Goal: Register for event/course: Register for event/course

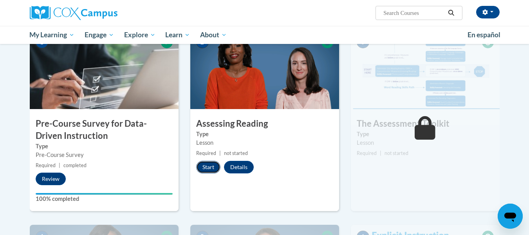
click at [210, 166] on button "Start" at bounding box center [208, 167] width 24 height 13
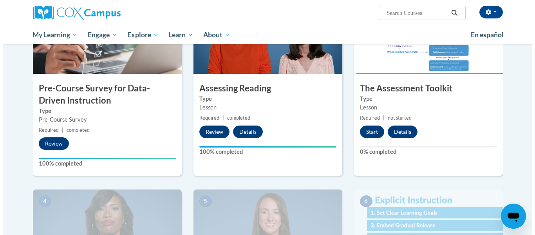
scroll to position [210, 0]
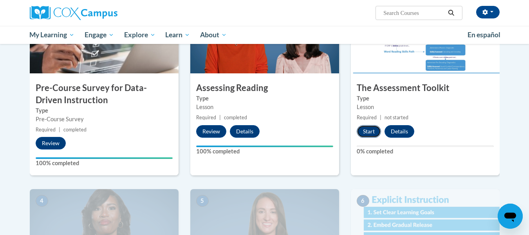
click at [369, 130] on button "Start" at bounding box center [369, 131] width 24 height 13
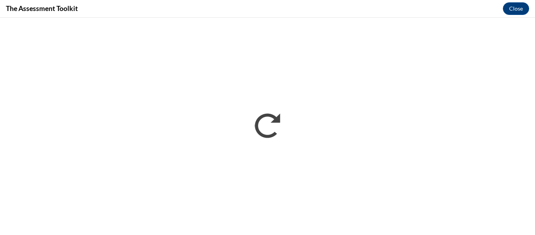
scroll to position [0, 0]
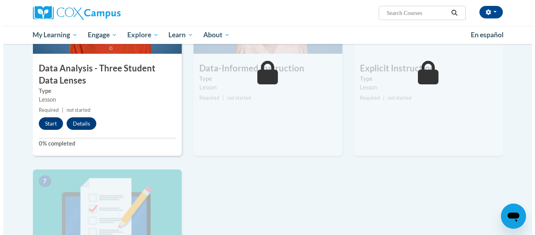
scroll to position [424, 0]
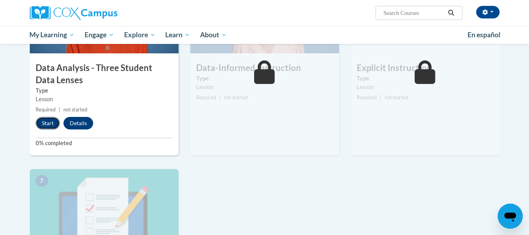
click at [50, 121] on button "Start" at bounding box center [48, 123] width 24 height 13
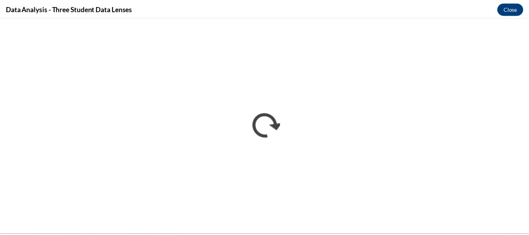
scroll to position [0, 0]
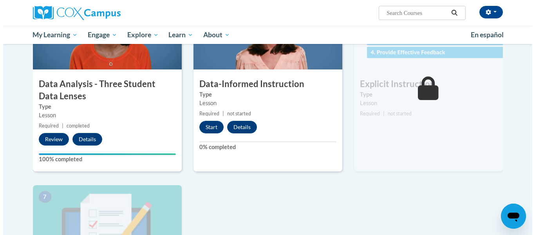
scroll to position [408, 0]
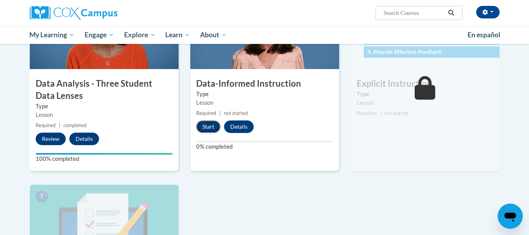
click at [205, 121] on button "Start" at bounding box center [208, 126] width 24 height 13
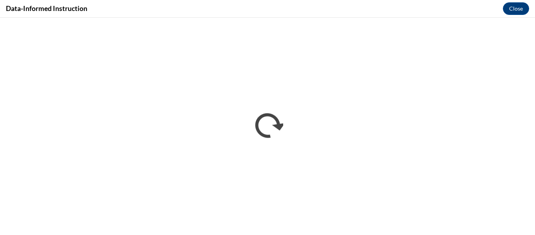
scroll to position [0, 0]
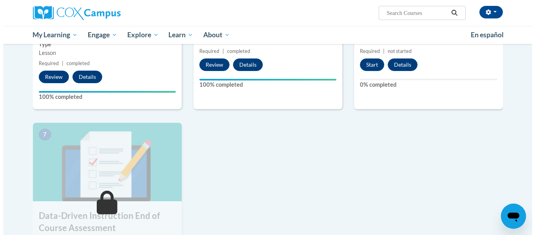
scroll to position [470, 0]
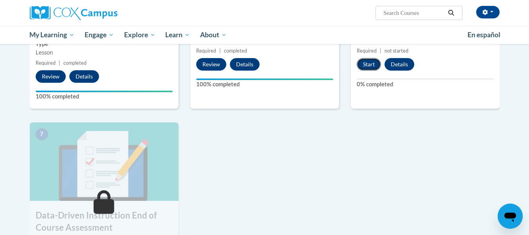
click at [373, 62] on button "Start" at bounding box center [369, 64] width 24 height 13
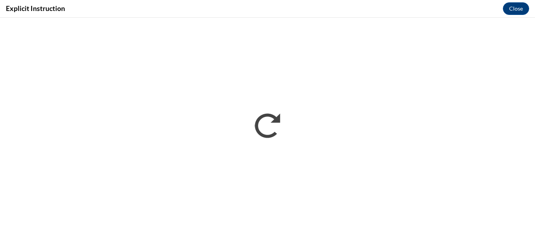
scroll to position [0, 0]
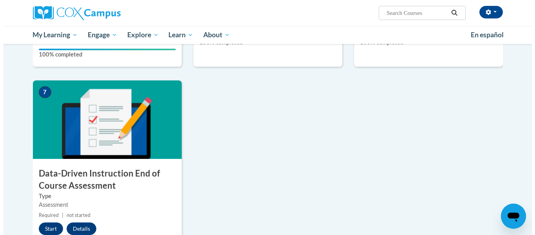
scroll to position [560, 0]
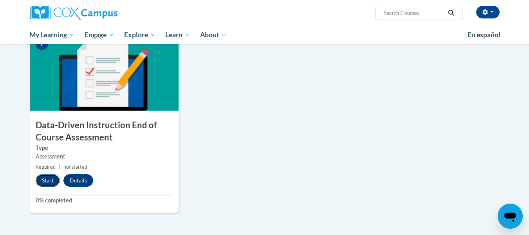
click at [45, 180] on button "Start" at bounding box center [48, 180] width 24 height 13
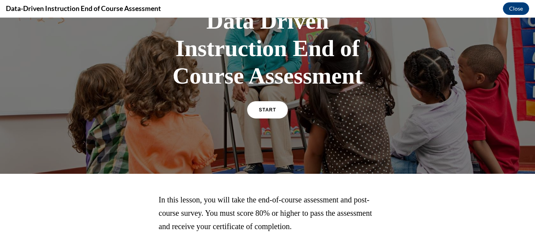
scroll to position [67, 0]
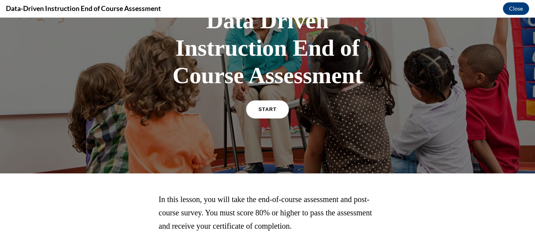
click at [261, 112] on link "START" at bounding box center [267, 109] width 43 height 18
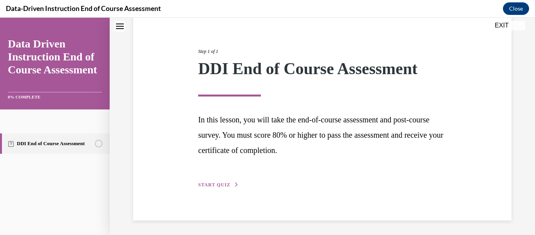
scroll to position [80, 0]
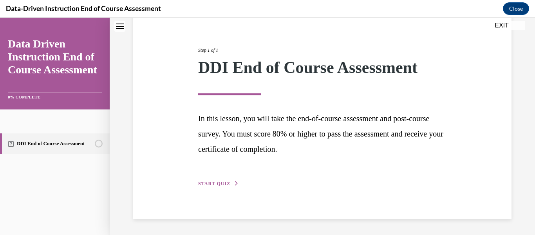
click at [215, 179] on div "Step 1 of 1 DDI End of Course Assessment In this lesson, you will take the end-…" at bounding box center [322, 108] width 260 height 159
click at [215, 183] on span "START QUIZ" at bounding box center [214, 183] width 32 height 5
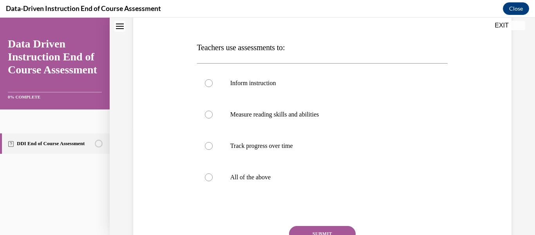
scroll to position [110, 0]
click at [215, 183] on label "All of the above" at bounding box center [322, 176] width 251 height 31
click at [213, 181] on input "All of the above" at bounding box center [209, 177] width 8 height 8
radio input "true"
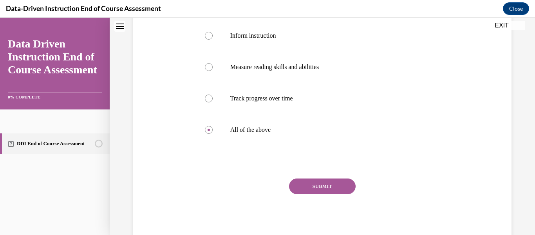
click at [326, 187] on button "SUBMIT" at bounding box center [322, 186] width 67 height 16
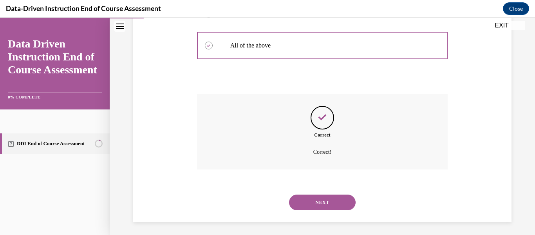
scroll to position [242, 0]
click at [324, 201] on button "NEXT" at bounding box center [322, 202] width 67 height 16
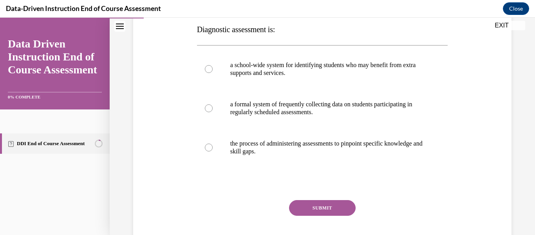
scroll to position [128, 0]
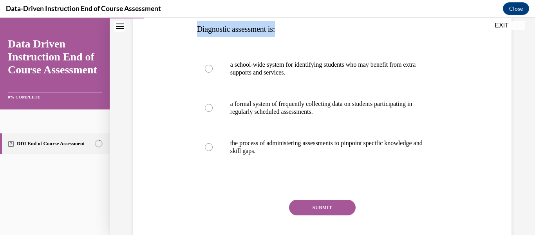
drag, startPoint x: 288, startPoint y: 30, endPoint x: 181, endPoint y: 31, distance: 106.6
click at [181, 31] on div "Question 02/12 Diagnostic assessment is: a school-wide system for identifying s…" at bounding box center [322, 110] width 382 height 306
copy span "Diagnostic assessment is:"
click at [280, 154] on p "the process of administering assessments to pinpoint specific knowledge and ski…" at bounding box center [329, 147] width 198 height 16
click at [213, 151] on input "the process of administering assessments to pinpoint specific knowledge and ski…" at bounding box center [209, 147] width 8 height 8
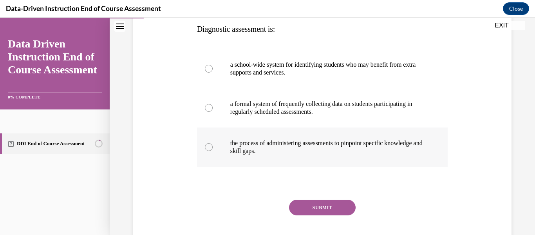
radio input "true"
click at [313, 208] on button "SUBMIT" at bounding box center [322, 207] width 67 height 16
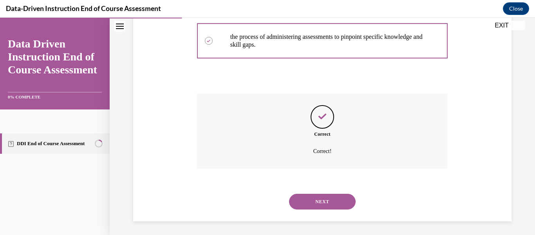
scroll to position [236, 0]
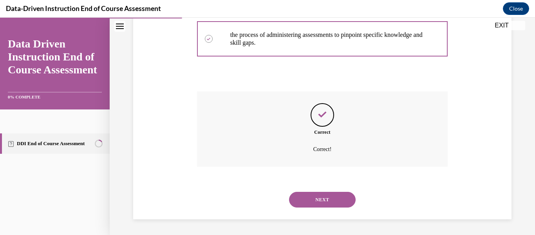
click at [313, 208] on div "NEXT" at bounding box center [322, 199] width 251 height 31
click at [321, 204] on button "NEXT" at bounding box center [322, 200] width 67 height 16
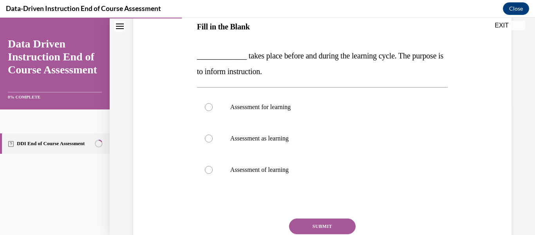
scroll to position [131, 0]
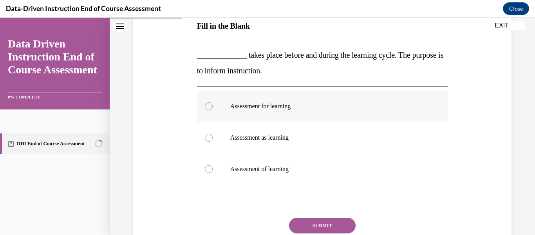
click at [281, 110] on p "Assessment for learning" at bounding box center [329, 106] width 198 height 8
click at [213, 110] on input "Assessment for learning" at bounding box center [209, 106] width 8 height 8
radio input "true"
click at [328, 219] on button "SUBMIT" at bounding box center [322, 225] width 67 height 16
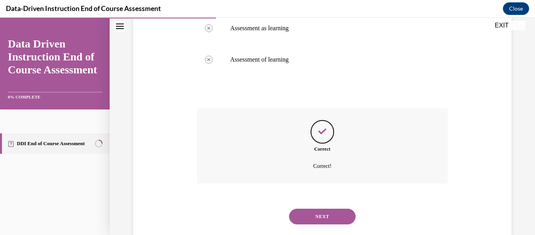
scroll to position [257, 0]
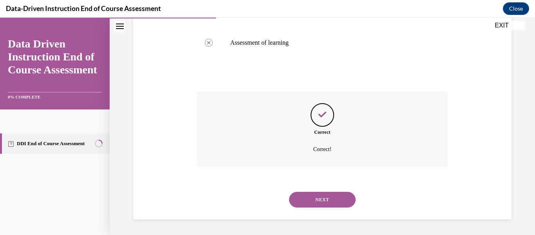
click at [329, 204] on button "NEXT" at bounding box center [322, 200] width 67 height 16
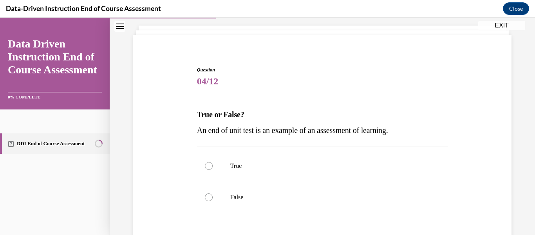
scroll to position [58, 0]
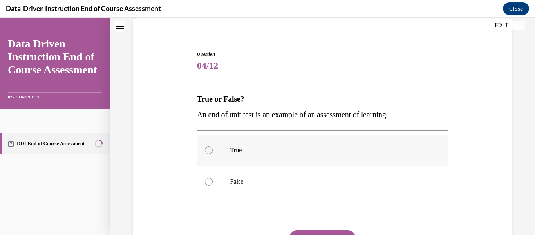
click at [340, 157] on label "True" at bounding box center [322, 149] width 251 height 31
click at [213, 154] on input "True" at bounding box center [209, 150] width 8 height 8
radio input "true"
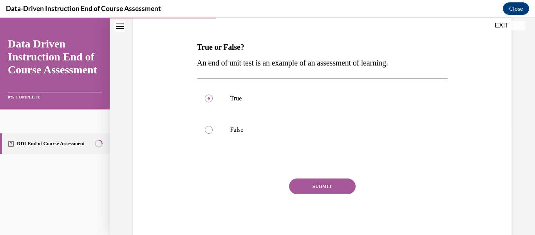
click at [323, 181] on button "SUBMIT" at bounding box center [322, 186] width 67 height 16
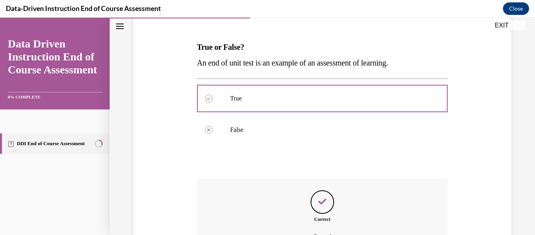
scroll to position [197, 0]
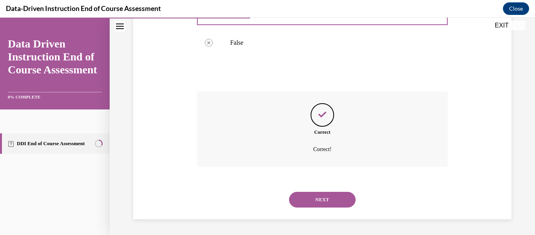
click at [325, 199] on button "NEXT" at bounding box center [322, 200] width 67 height 16
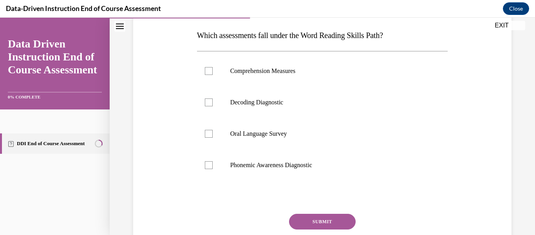
scroll to position [122, 0]
click at [326, 160] on label "Phonemic Awareness Diagnostic" at bounding box center [322, 164] width 251 height 31
click at [213, 161] on input "Phonemic Awareness Diagnostic" at bounding box center [209, 165] width 8 height 8
checkbox input "true"
click at [321, 137] on p "Oral Language Survey" at bounding box center [329, 134] width 198 height 8
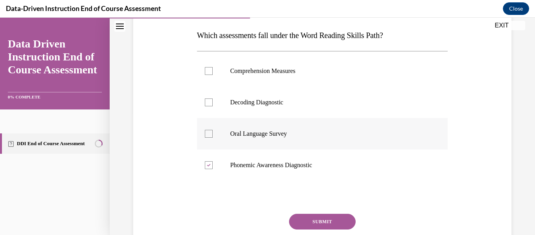
click at [213, 137] on input "Oral Language Survey" at bounding box center [209, 134] width 8 height 8
checkbox input "true"
click at [318, 110] on label "Decoding Diagnostic" at bounding box center [322, 102] width 251 height 31
click at [213, 106] on input "Decoding Diagnostic" at bounding box center [209, 102] width 8 height 8
checkbox input "true"
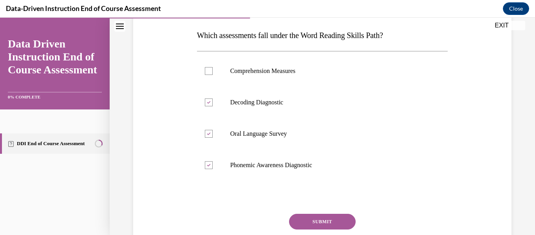
click at [333, 225] on button "SUBMIT" at bounding box center [322, 222] width 67 height 16
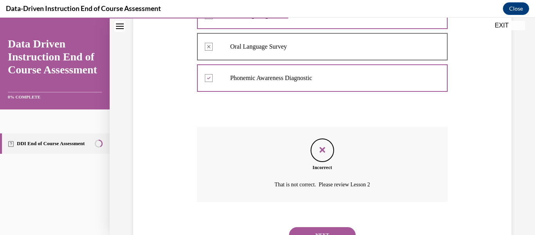
scroll to position [232, 0]
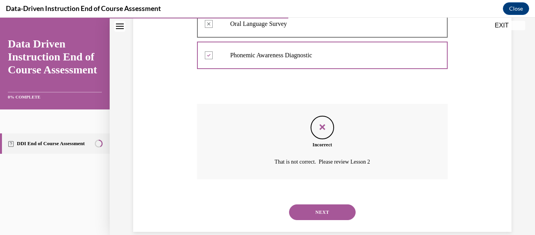
click at [334, 216] on button "NEXT" at bounding box center [322, 212] width 67 height 16
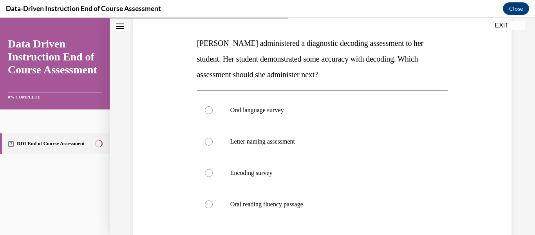
scroll to position [114, 0]
drag, startPoint x: 333, startPoint y: 71, endPoint x: 294, endPoint y: 64, distance: 40.1
drag, startPoint x: 294, startPoint y: 64, endPoint x: 271, endPoint y: 54, distance: 25.1
click at [271, 54] on p "Mrs. Lee administered a diagnostic decoding assessment to her student. Her stud…" at bounding box center [322, 58] width 251 height 47
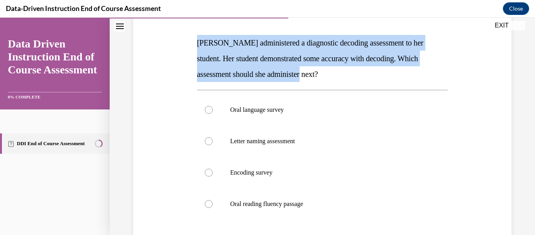
drag, startPoint x: 328, startPoint y: 73, endPoint x: 195, endPoint y: 36, distance: 137.8
click at [195, 36] on div "Question 06/12 Mrs. Lee administered a diagnostic decoding assessment to her st…" at bounding box center [322, 150] width 255 height 334
copy span "Mrs. Lee administered a diagnostic decoding assessment to her student. Her stud…"
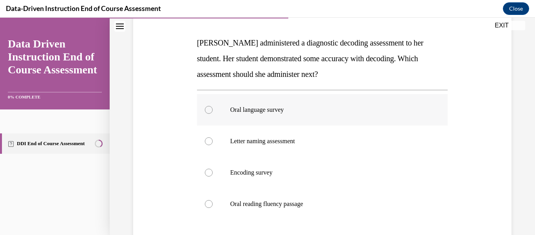
click at [302, 111] on p "Oral language survey" at bounding box center [329, 110] width 198 height 8
click at [213, 111] on input "Oral language survey" at bounding box center [209, 110] width 8 height 8
radio input "true"
click at [300, 205] on p "Oral reading fluency passage" at bounding box center [329, 204] width 198 height 8
click at [213, 205] on input "Oral reading fluency passage" at bounding box center [209, 204] width 8 height 8
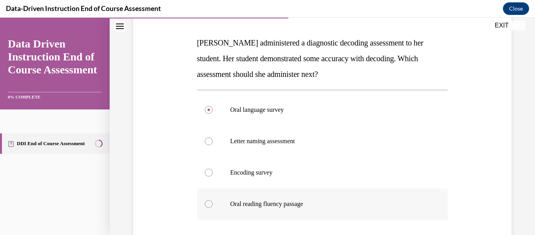
radio input "true"
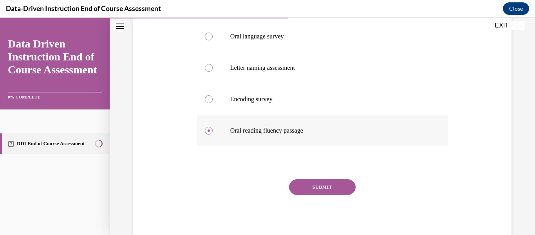
scroll to position [188, 0]
click at [338, 186] on button "SUBMIT" at bounding box center [322, 187] width 67 height 16
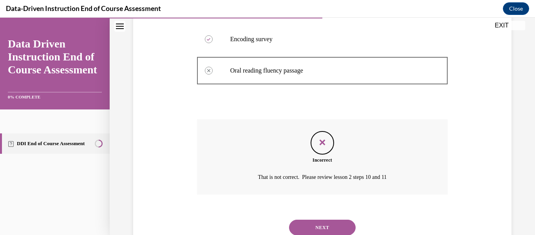
scroll to position [271, 0]
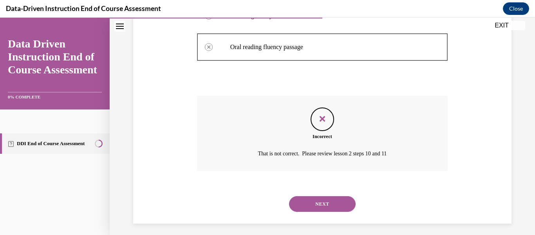
click at [330, 202] on button "NEXT" at bounding box center [322, 204] width 67 height 16
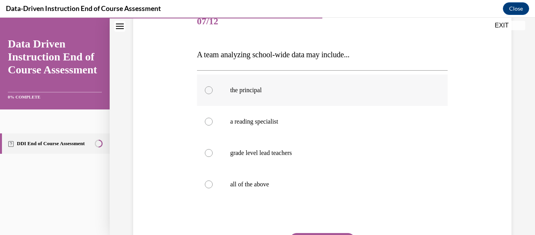
scroll to position [103, 0]
click at [333, 182] on p "all of the above" at bounding box center [329, 184] width 198 height 8
click at [213, 182] on input "all of the above" at bounding box center [209, 184] width 8 height 8
radio input "true"
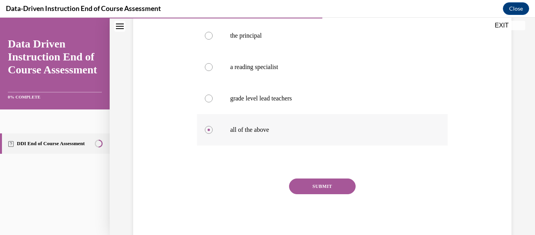
click at [333, 182] on button "SUBMIT" at bounding box center [322, 186] width 67 height 16
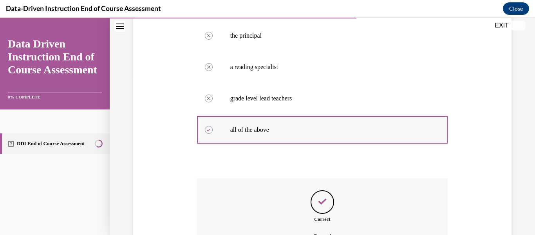
scroll to position [244, 0]
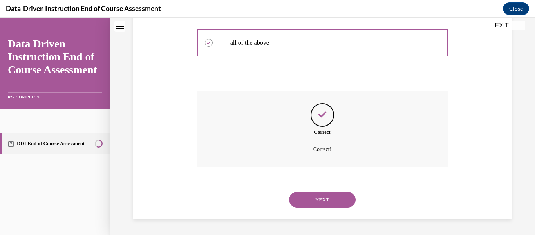
click at [328, 200] on button "NEXT" at bounding box center [322, 200] width 67 height 16
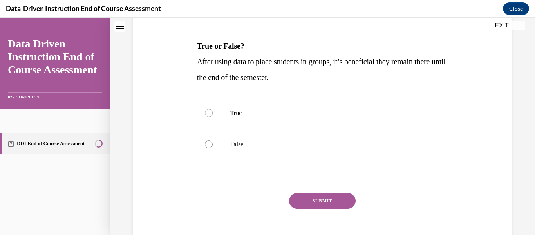
scroll to position [112, 0]
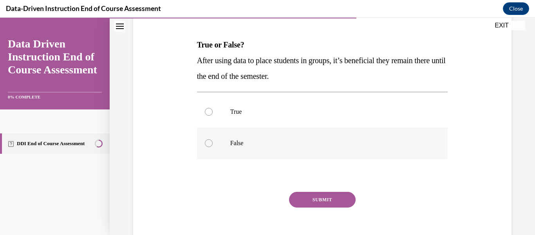
click at [294, 138] on label "False" at bounding box center [322, 142] width 251 height 31
click at [213, 139] on input "False" at bounding box center [209, 143] width 8 height 8
radio input "true"
click at [335, 194] on button "SUBMIT" at bounding box center [322, 200] width 67 height 16
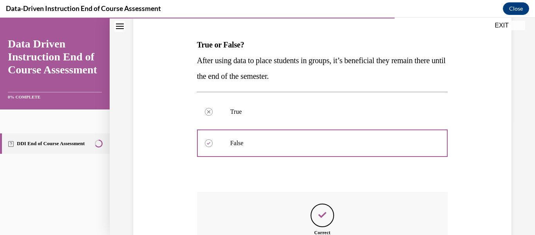
scroll to position [213, 0]
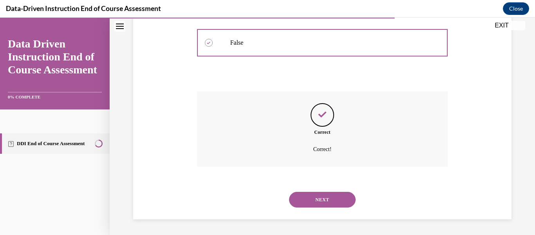
click at [335, 194] on button "NEXT" at bounding box center [322, 200] width 67 height 16
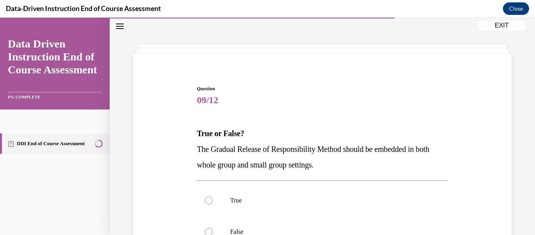
click at [335, 194] on label "True" at bounding box center [322, 200] width 251 height 31
click at [213, 196] on input "True" at bounding box center [209, 200] width 8 height 8
radio input "true"
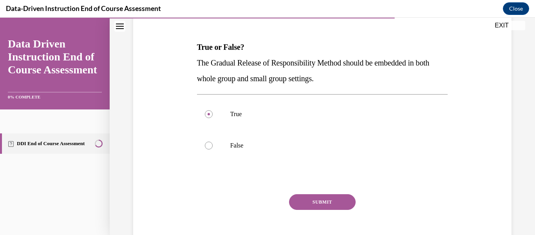
scroll to position [115, 0]
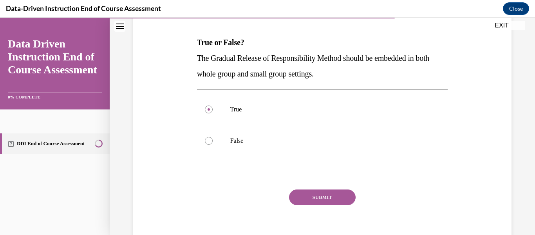
click at [335, 194] on button "SUBMIT" at bounding box center [322, 197] width 67 height 16
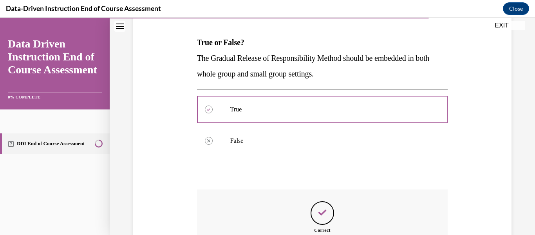
scroll to position [213, 0]
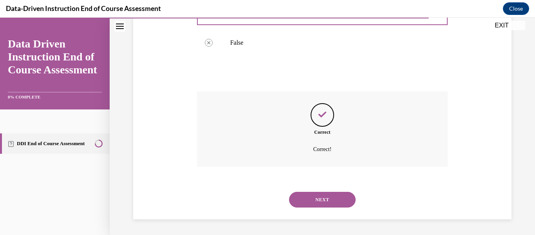
click at [326, 205] on button "NEXT" at bounding box center [322, 200] width 67 height 16
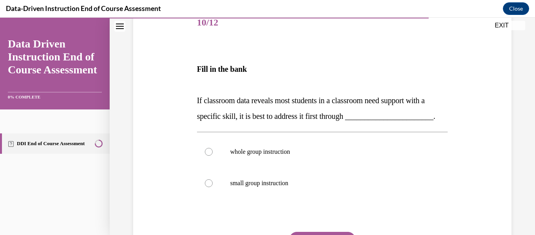
scroll to position [116, 0]
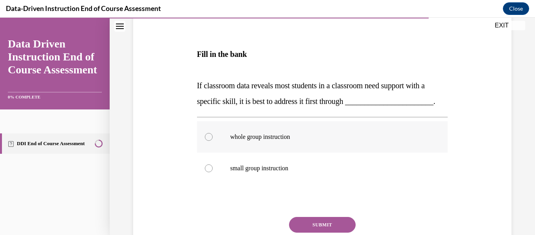
click at [324, 141] on p "whole group instruction" at bounding box center [329, 137] width 198 height 8
click at [213, 141] on input "whole group instruction" at bounding box center [209, 137] width 8 height 8
radio input "true"
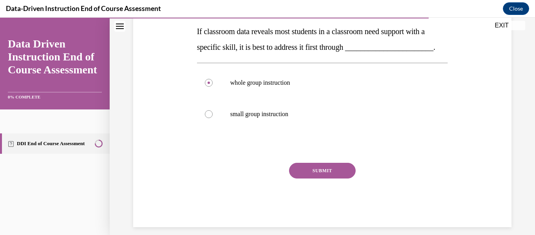
click at [326, 178] on button "SUBMIT" at bounding box center [322, 171] width 67 height 16
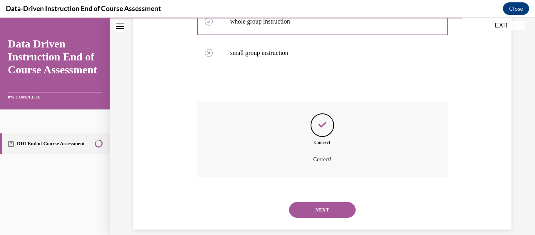
scroll to position [257, 0]
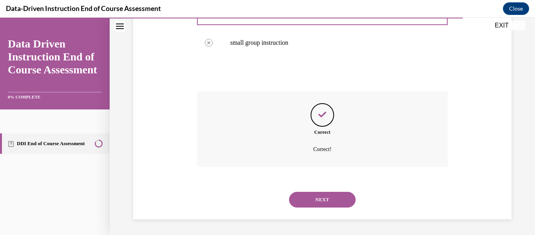
click at [313, 197] on button "NEXT" at bounding box center [322, 200] width 67 height 16
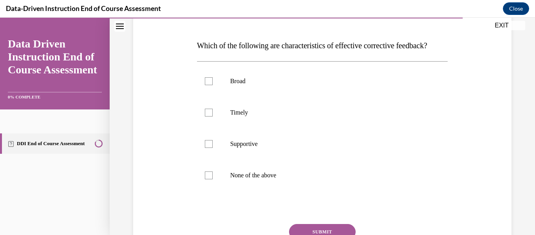
scroll to position [112, 0]
click at [325, 128] on label "Timely" at bounding box center [322, 111] width 251 height 31
click at [213, 116] on input "Timely" at bounding box center [209, 112] width 8 height 8
checkbox input "true"
click at [323, 147] on p "Supportive" at bounding box center [329, 143] width 198 height 8
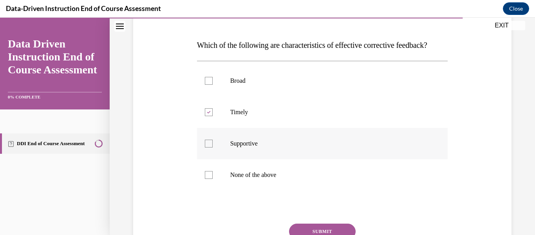
click at [213, 147] on input "Supportive" at bounding box center [209, 143] width 8 height 8
checkbox input "true"
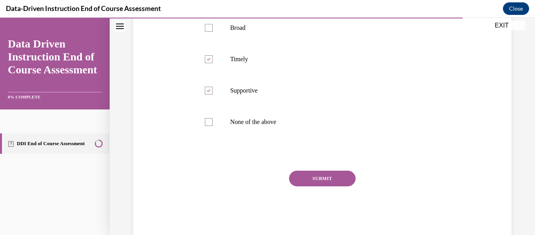
click at [323, 186] on button "SUBMIT" at bounding box center [322, 178] width 67 height 16
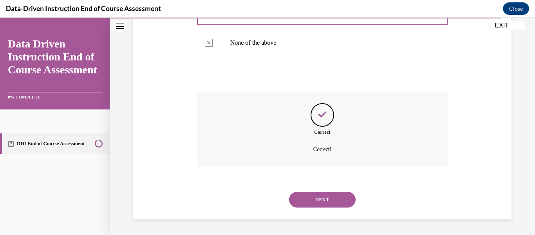
click at [324, 207] on button "NEXT" at bounding box center [322, 200] width 67 height 16
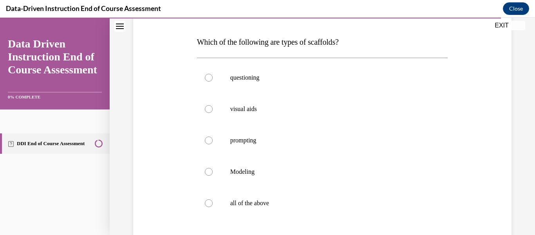
scroll to position [116, 0]
click at [324, 211] on label "all of the above" at bounding box center [322, 202] width 251 height 31
click at [213, 207] on input "all of the above" at bounding box center [209, 203] width 8 height 8
radio input "true"
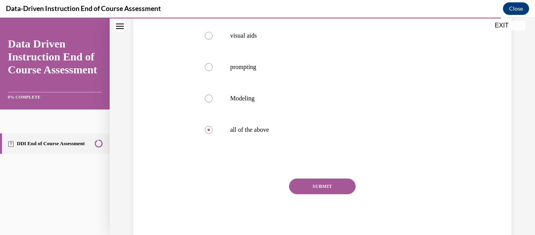
click at [331, 187] on button "SUBMIT" at bounding box center [322, 186] width 67 height 16
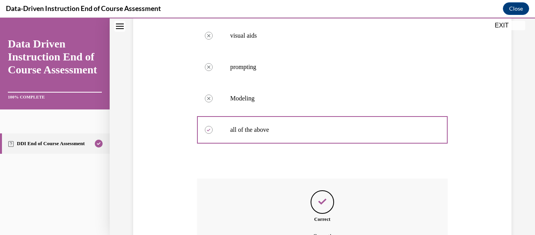
scroll to position [275, 0]
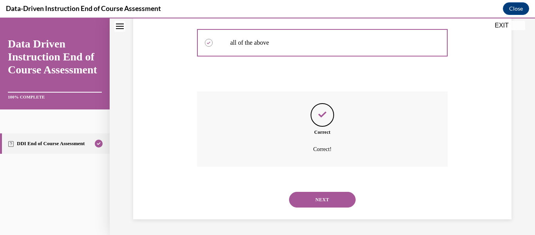
click at [322, 197] on button "NEXT" at bounding box center [322, 200] width 67 height 16
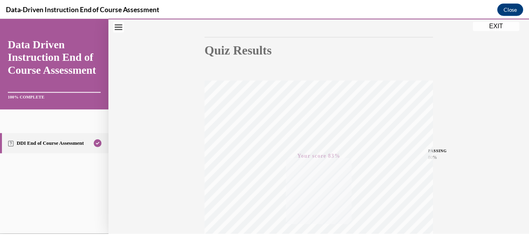
scroll to position [72, 0]
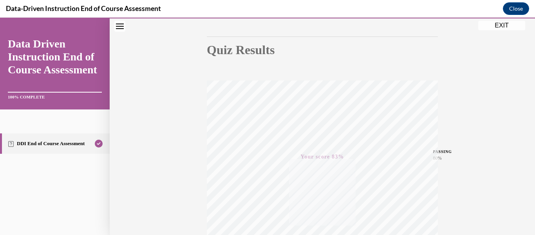
click at [496, 24] on button "EXIT" at bounding box center [501, 25] width 47 height 9
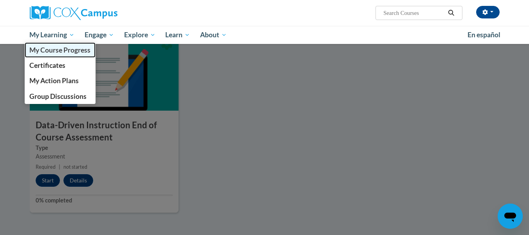
click at [62, 50] on span "My Course Progress" at bounding box center [59, 50] width 61 height 8
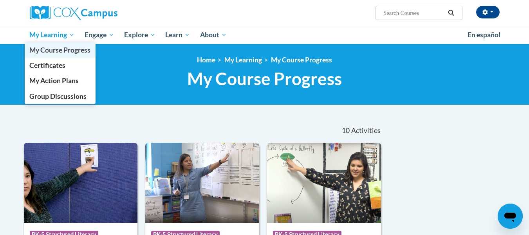
click at [48, 51] on span "My Course Progress" at bounding box center [59, 50] width 61 height 8
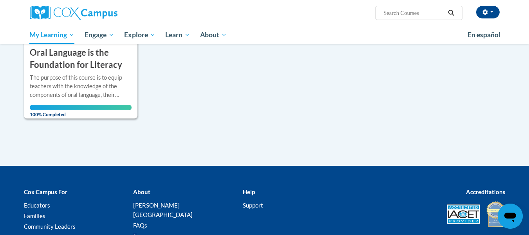
scroll to position [831, 0]
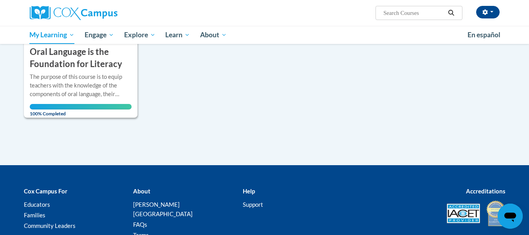
click at [392, 12] on input "Search..." at bounding box center [414, 12] width 63 height 9
type input "response to intervention"
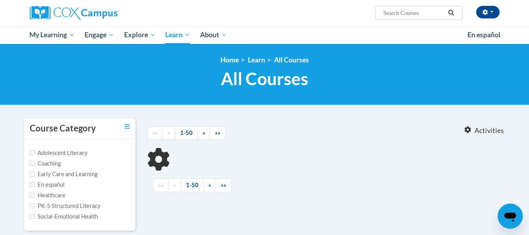
type input "response to intervention"
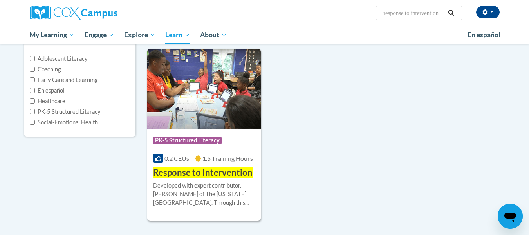
scroll to position [127, 0]
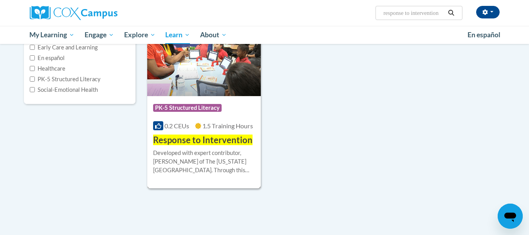
click at [209, 141] on span "Response to Intervention" at bounding box center [203, 139] width 100 height 11
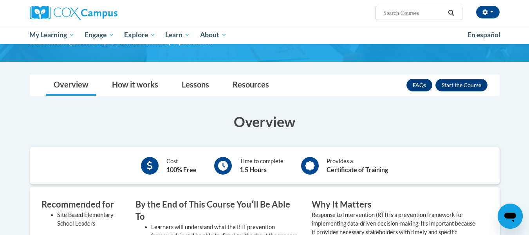
scroll to position [101, 0]
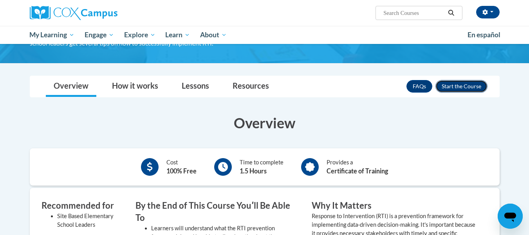
click at [468, 88] on button "Enroll" at bounding box center [462, 86] width 52 height 13
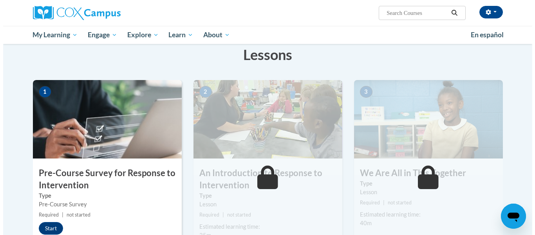
scroll to position [202, 0]
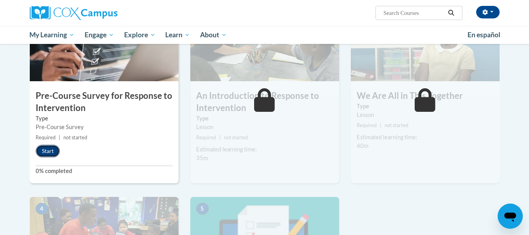
click at [57, 149] on button "Start" at bounding box center [48, 151] width 24 height 13
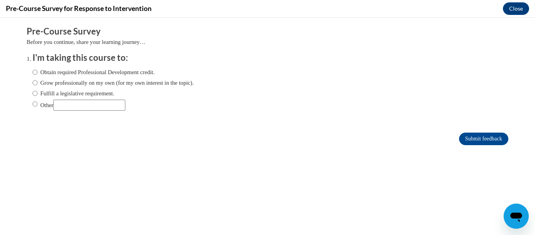
scroll to position [0, 0]
click at [76, 93] on label "Fulfill a legislative requirement." at bounding box center [74, 93] width 82 height 9
click at [38, 93] on input "Fulfill a legislative requirement." at bounding box center [35, 93] width 5 height 9
radio input "true"
click at [483, 141] on input "Submit feedback" at bounding box center [483, 138] width 49 height 13
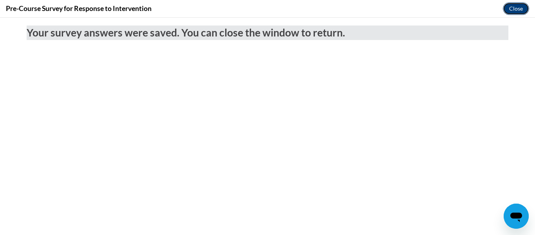
click at [520, 9] on button "Close" at bounding box center [516, 8] width 26 height 13
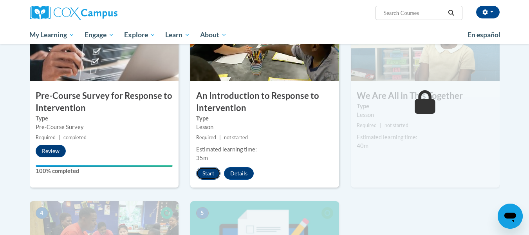
click at [208, 173] on button "Start" at bounding box center [208, 173] width 24 height 13
